Goal: Task Accomplishment & Management: Use online tool/utility

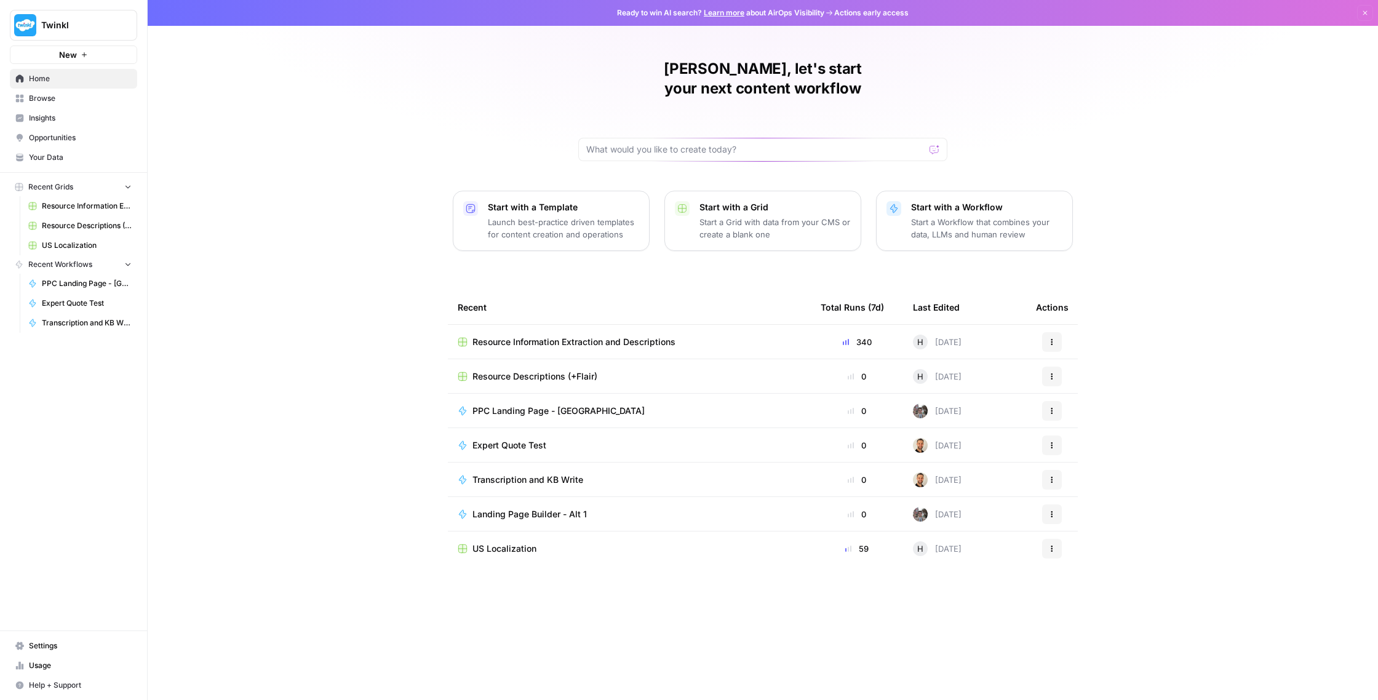
click at [661, 336] on span "Resource Information Extraction and Descriptions" at bounding box center [573, 342] width 203 height 12
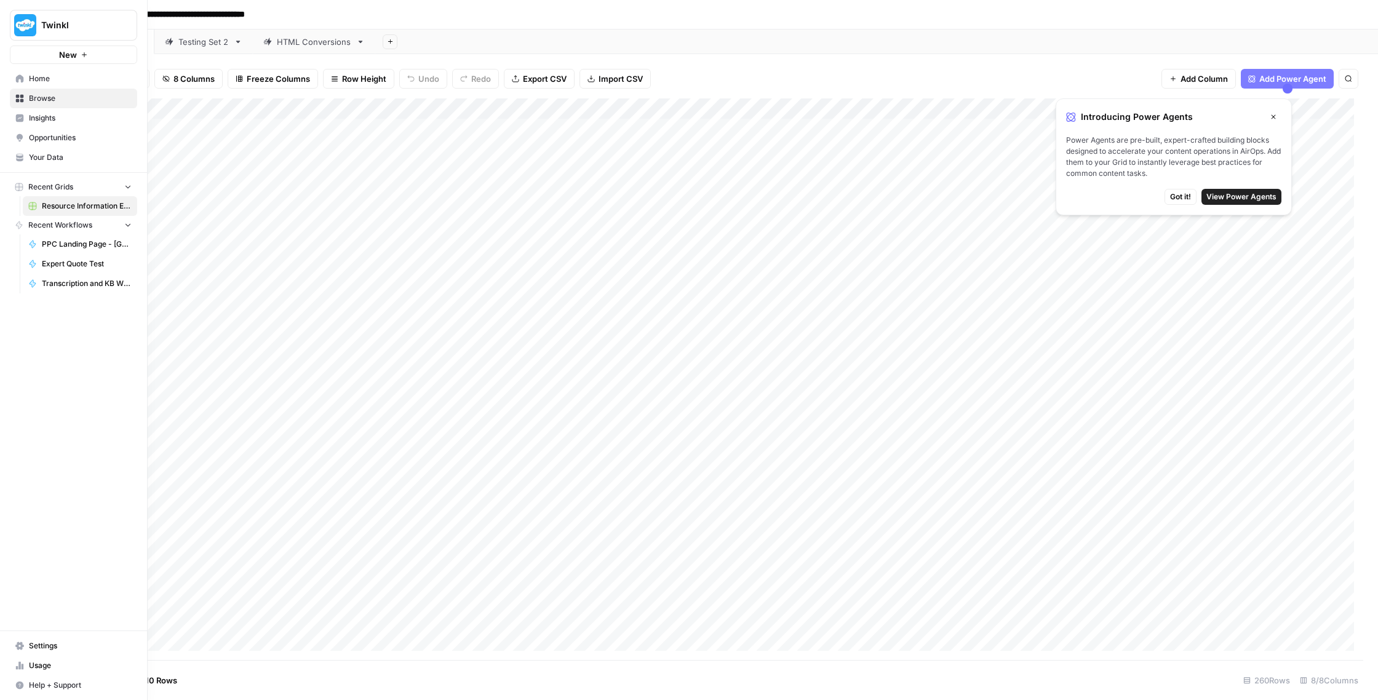
click at [44, 26] on span "Twinkl" at bounding box center [78, 25] width 74 height 12
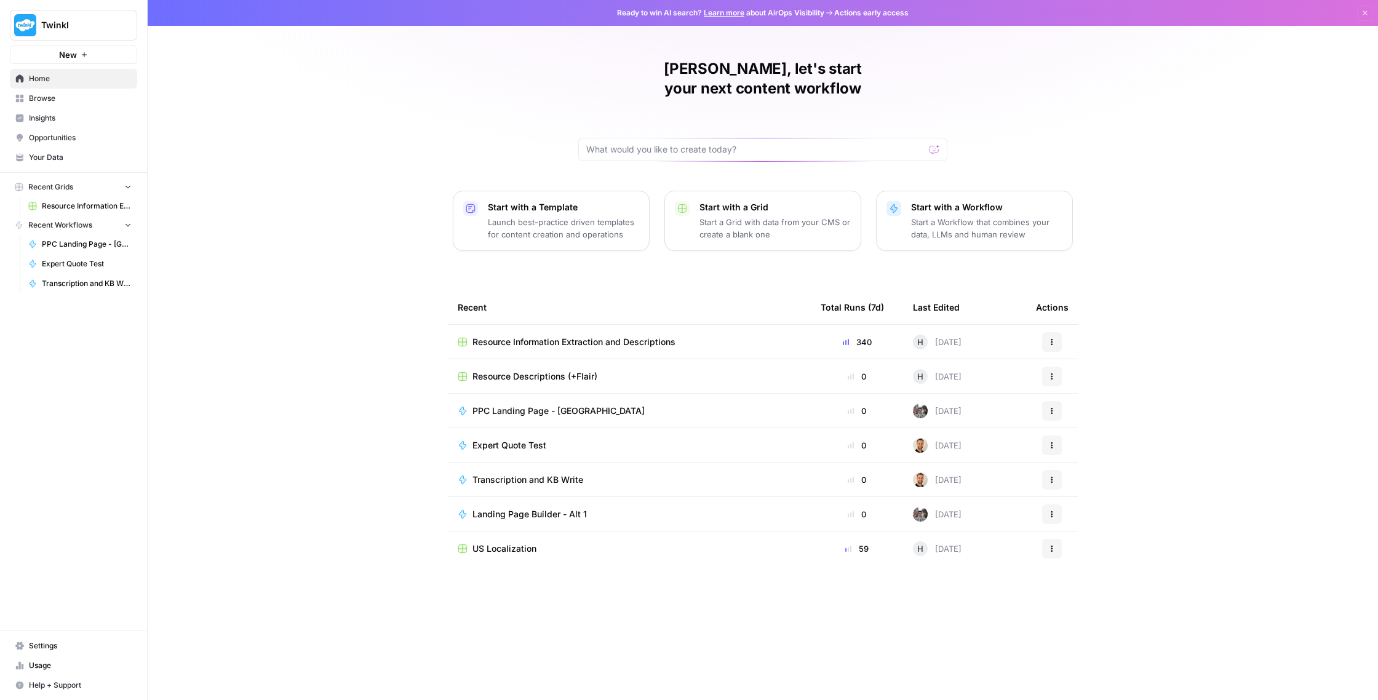
click at [477, 542] on span "US Localization" at bounding box center [504, 548] width 64 height 12
click at [63, 96] on span "Browse" at bounding box center [80, 98] width 103 height 11
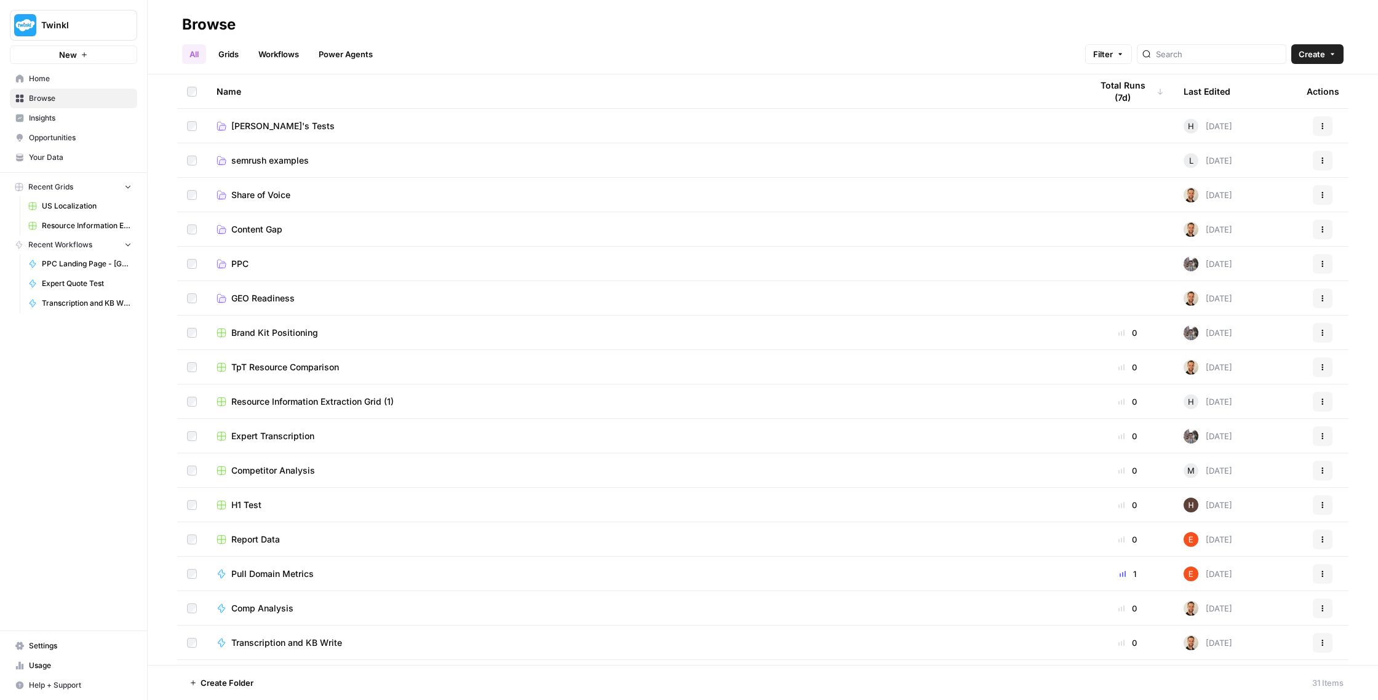
click at [216, 58] on link "Grids" at bounding box center [228, 54] width 35 height 20
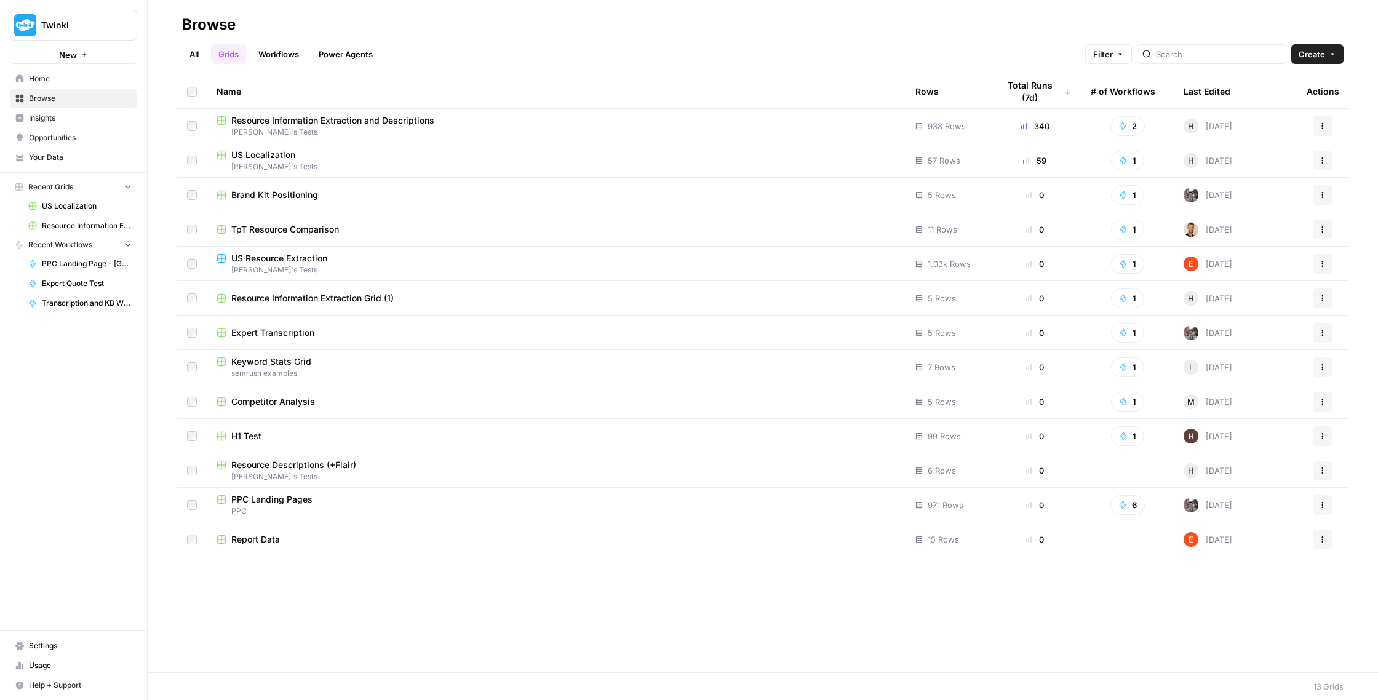
click at [284, 458] on td "Resource Descriptions (+[PERSON_NAME]) [PERSON_NAME]'s Tests" at bounding box center [556, 470] width 699 height 34
click at [261, 464] on span "Resource Descriptions (+Flair)" at bounding box center [293, 465] width 125 height 12
click at [265, 57] on link "Workflows" at bounding box center [278, 54] width 55 height 20
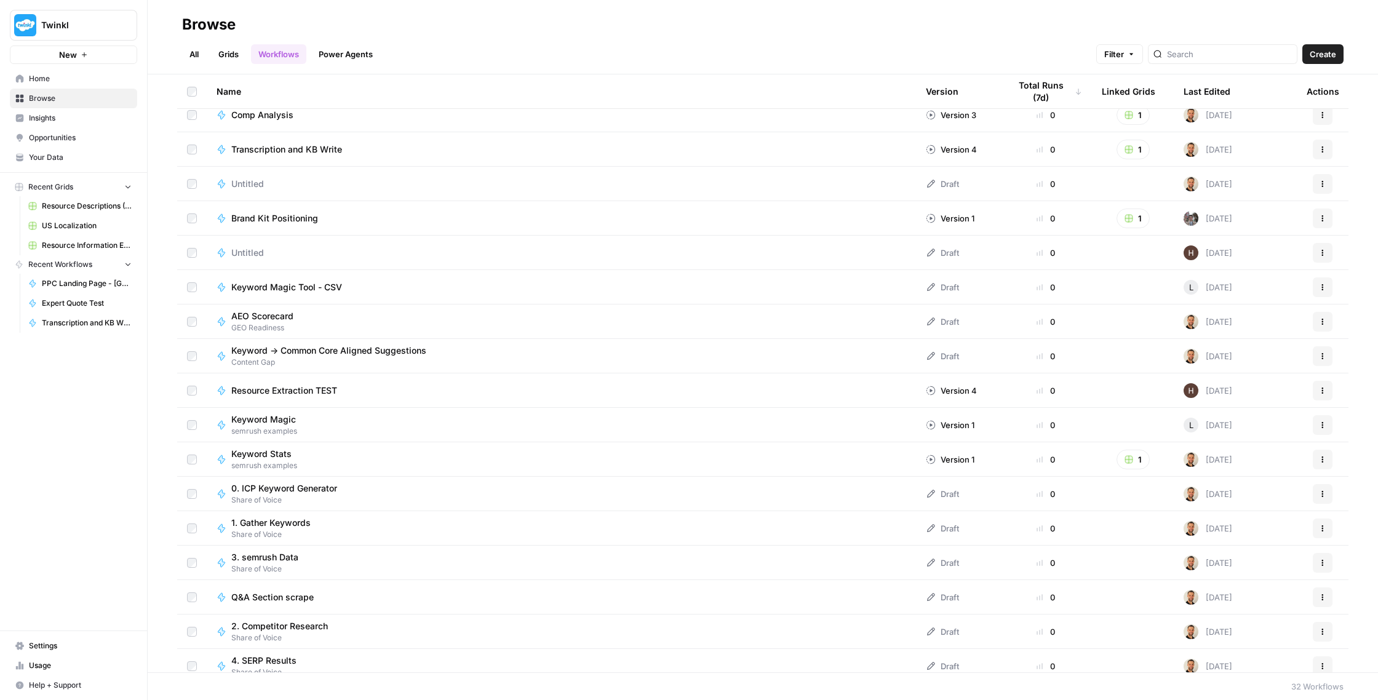
scroll to position [133, 0]
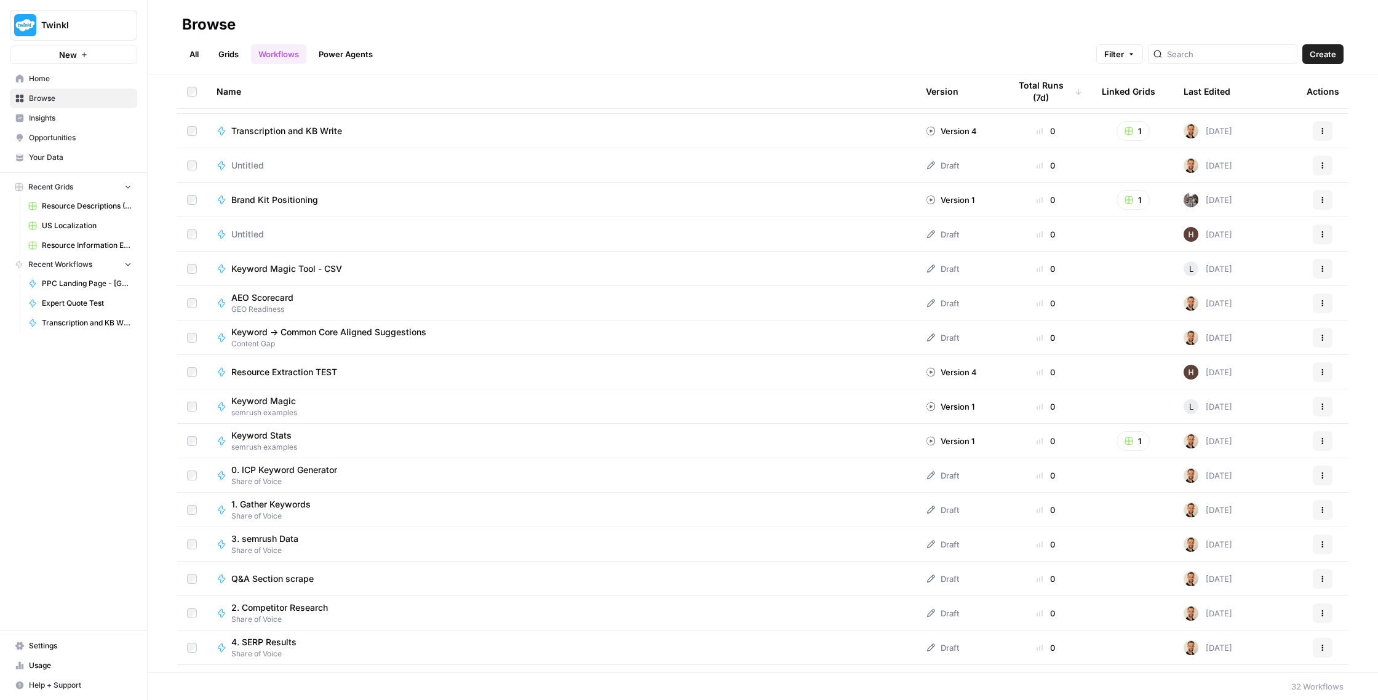
click at [319, 407] on div "Keyword Magic semrush examples" at bounding box center [560, 406] width 689 height 23
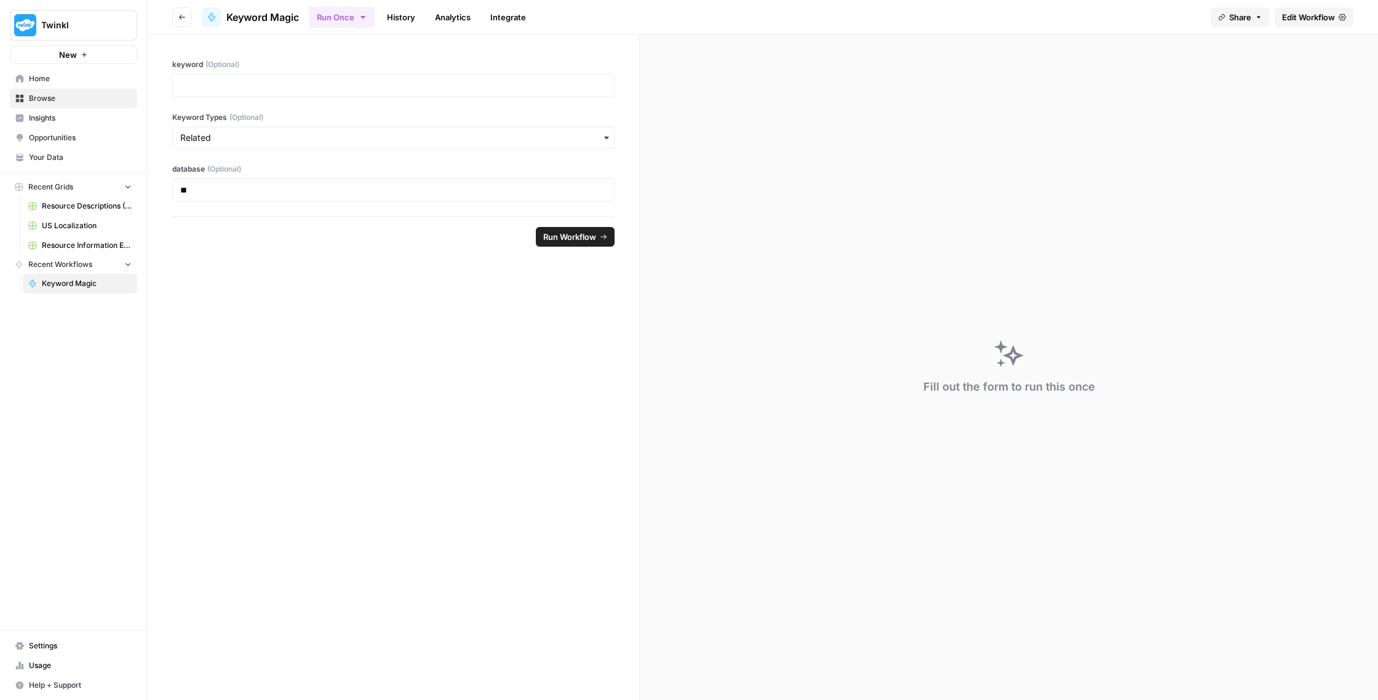
click at [404, 17] on link "History" at bounding box center [400, 17] width 43 height 20
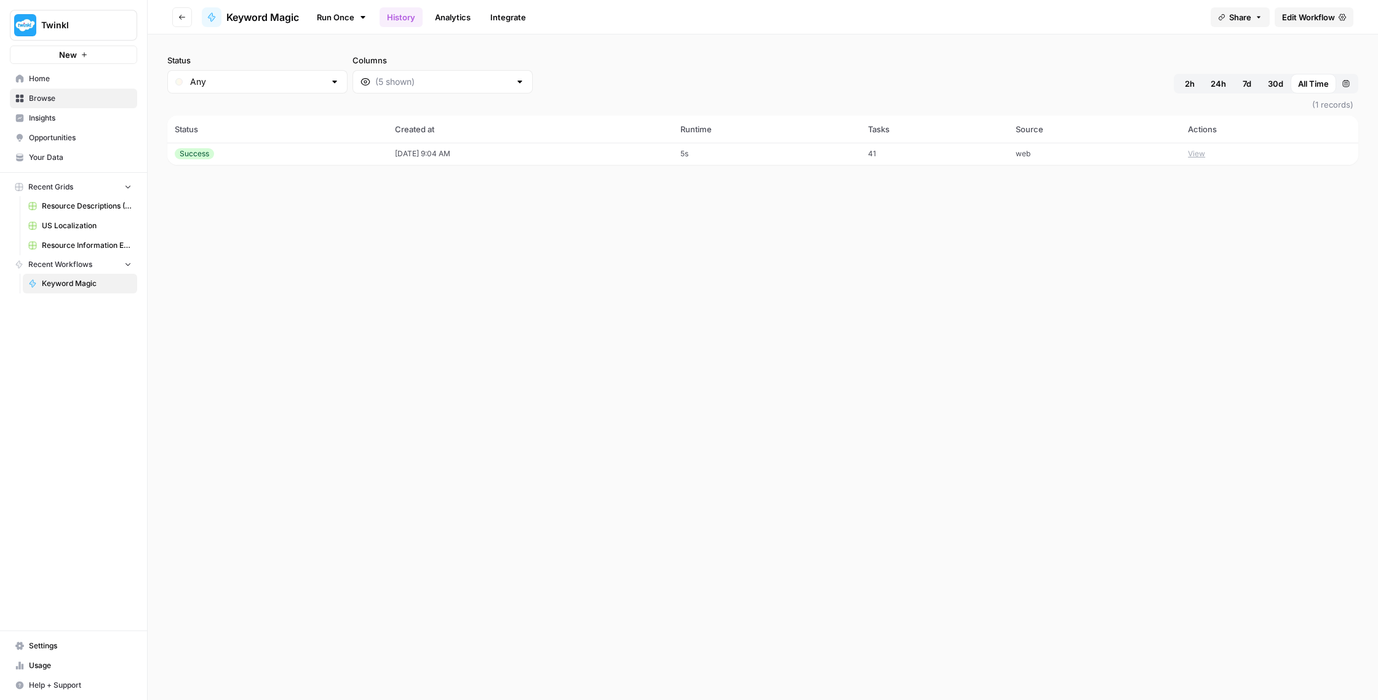
click at [1205, 153] on button "View" at bounding box center [1196, 153] width 17 height 11
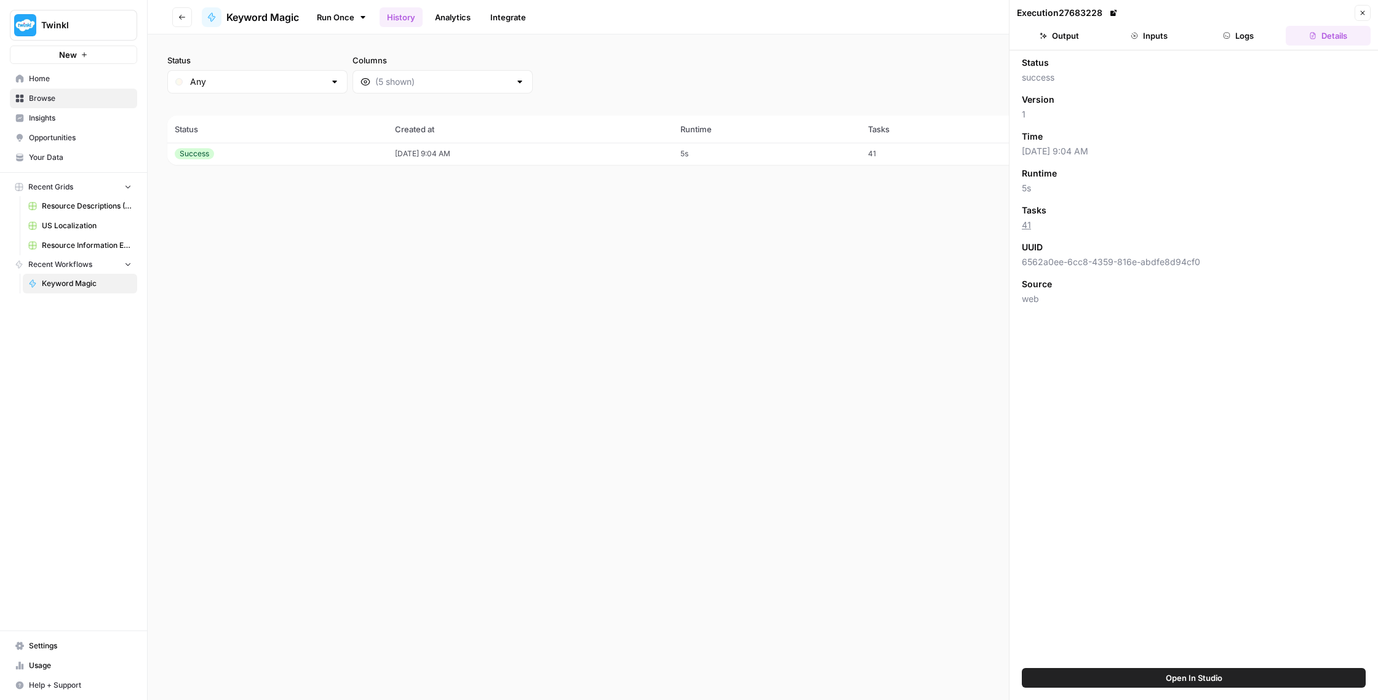
click at [1028, 225] on link "41" at bounding box center [1026, 225] width 9 height 10
